Goal: Information Seeking & Learning: Learn about a topic

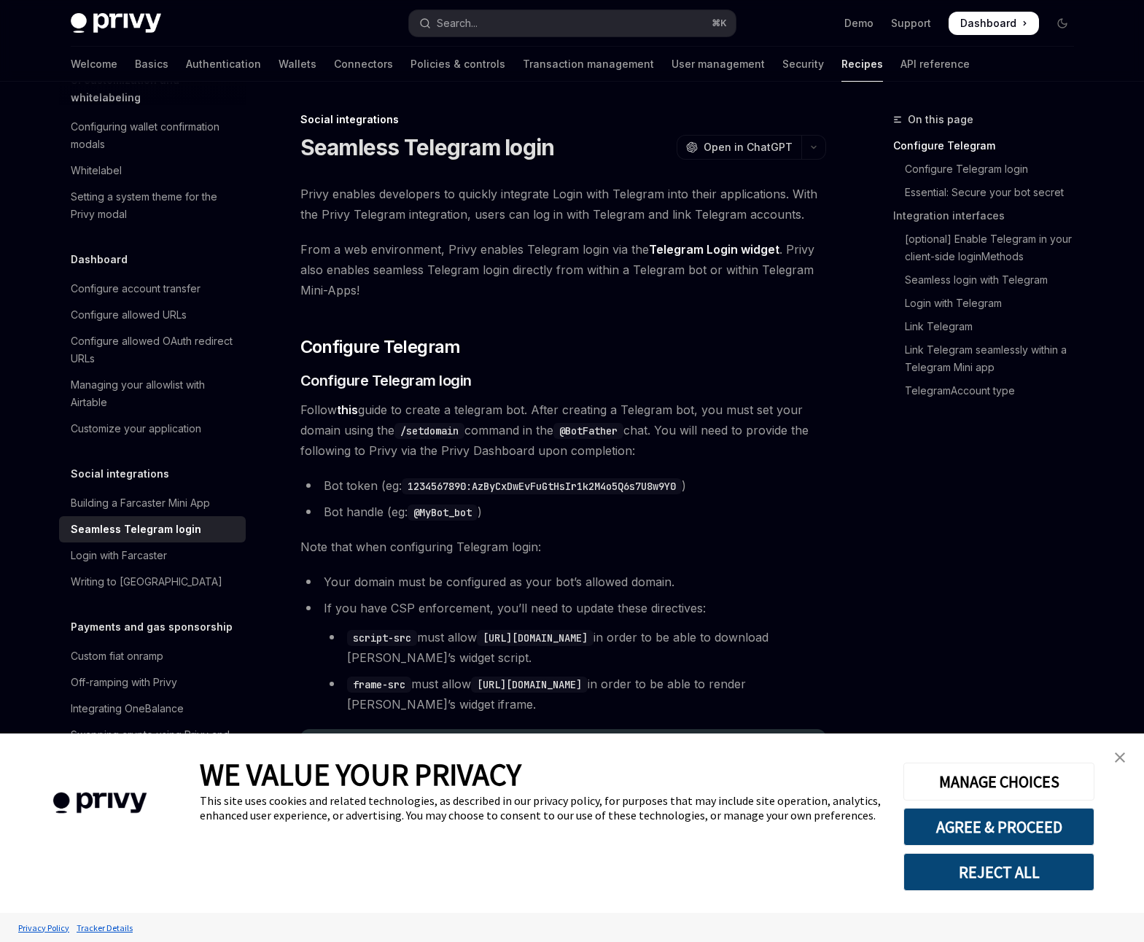
click at [109, 23] on img at bounding box center [116, 23] width 90 height 20
type textarea "*"
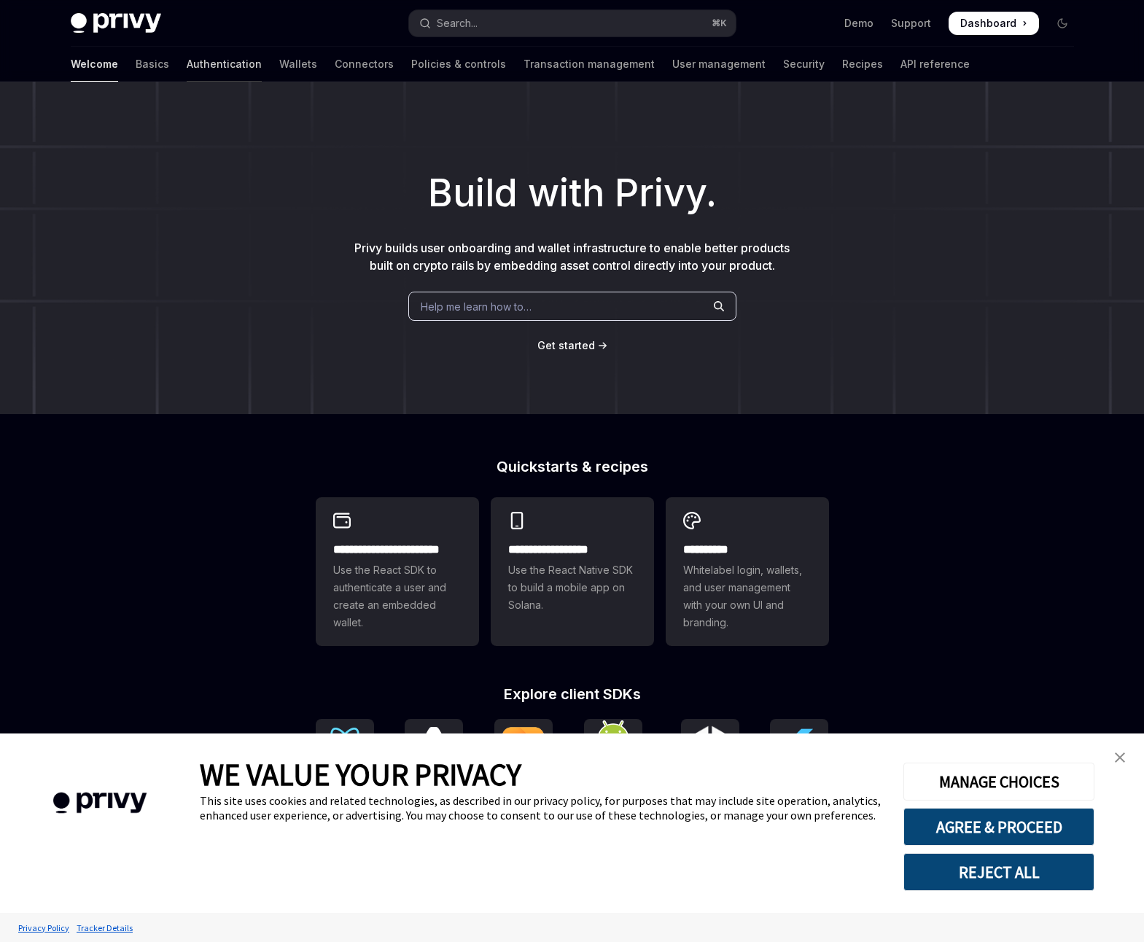
click at [187, 74] on link "Authentication" at bounding box center [224, 64] width 75 height 35
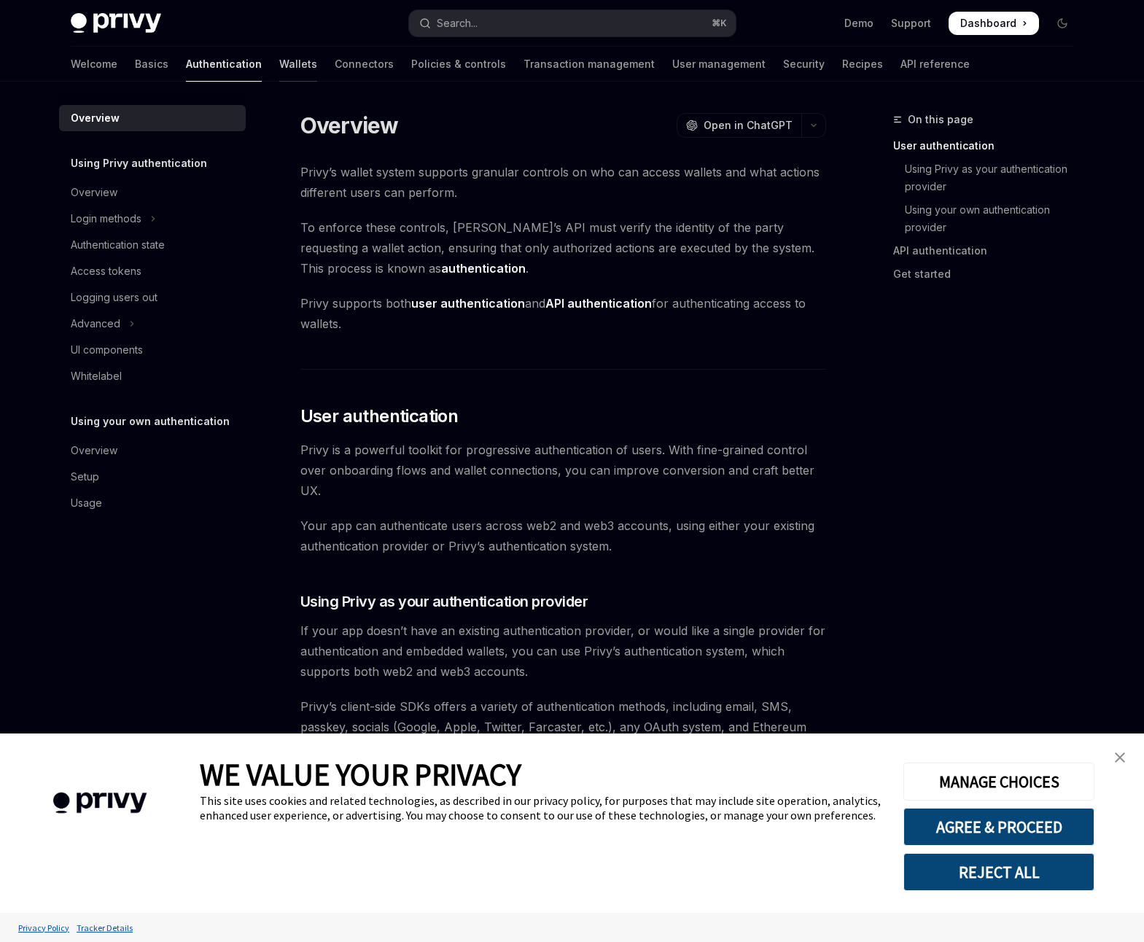
click at [279, 71] on link "Wallets" at bounding box center [298, 64] width 38 height 35
type textarea "*"
